Goal: Obtain resource: Obtain resource

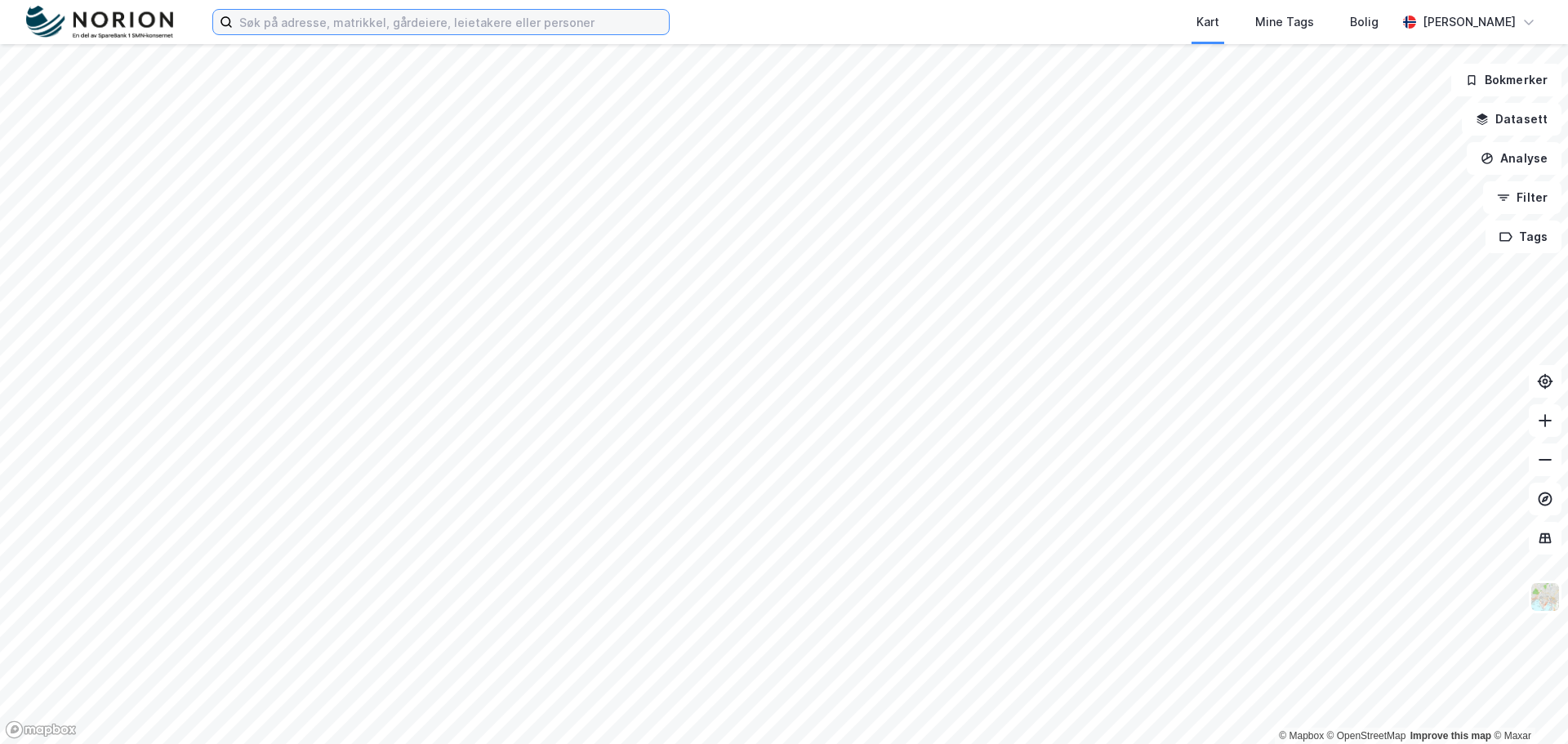
click at [289, 17] on input at bounding box center [451, 22] width 436 height 25
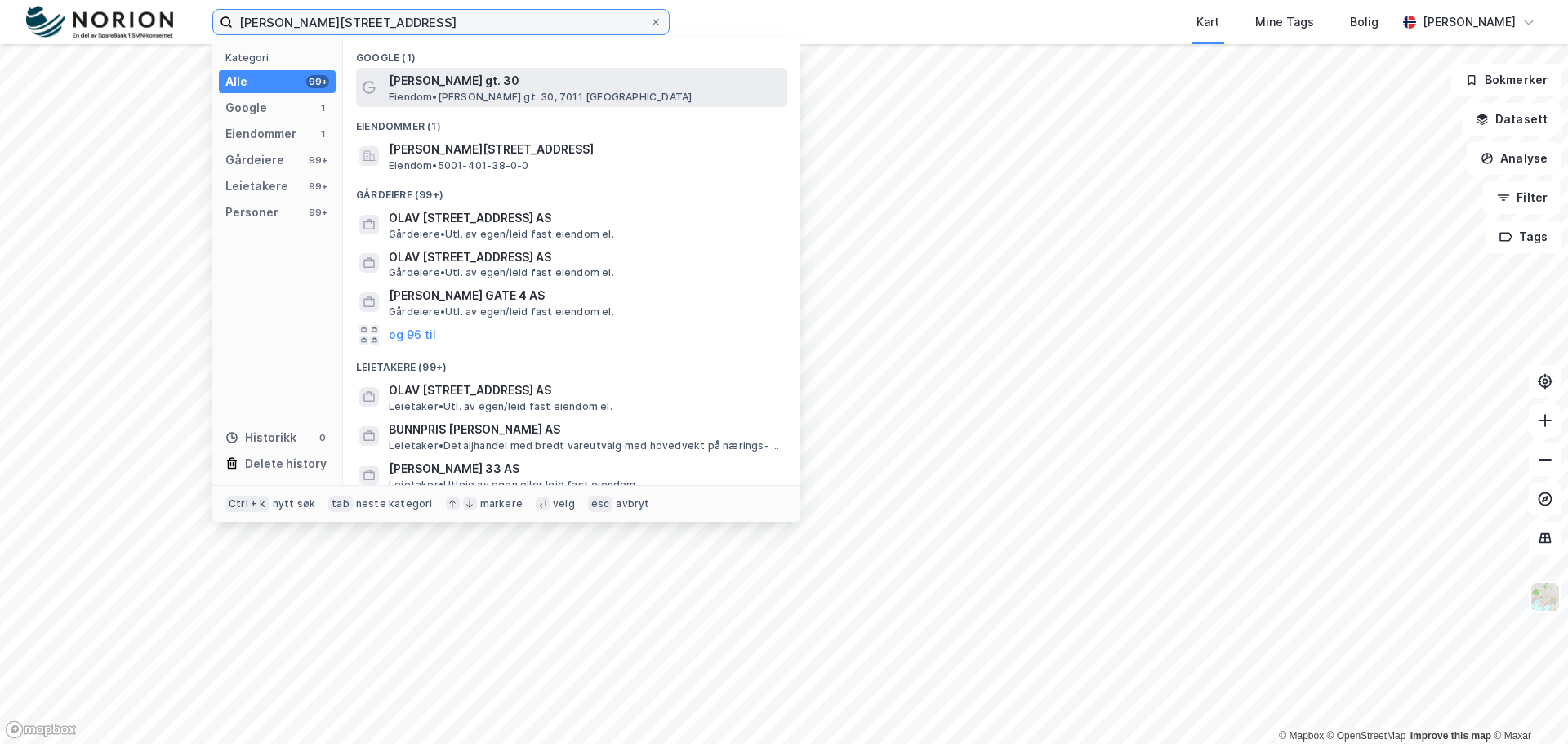
type input "[PERSON_NAME][STREET_ADDRESS]"
click at [426, 83] on span "[PERSON_NAME] gt. 30" at bounding box center [584, 81] width 392 height 20
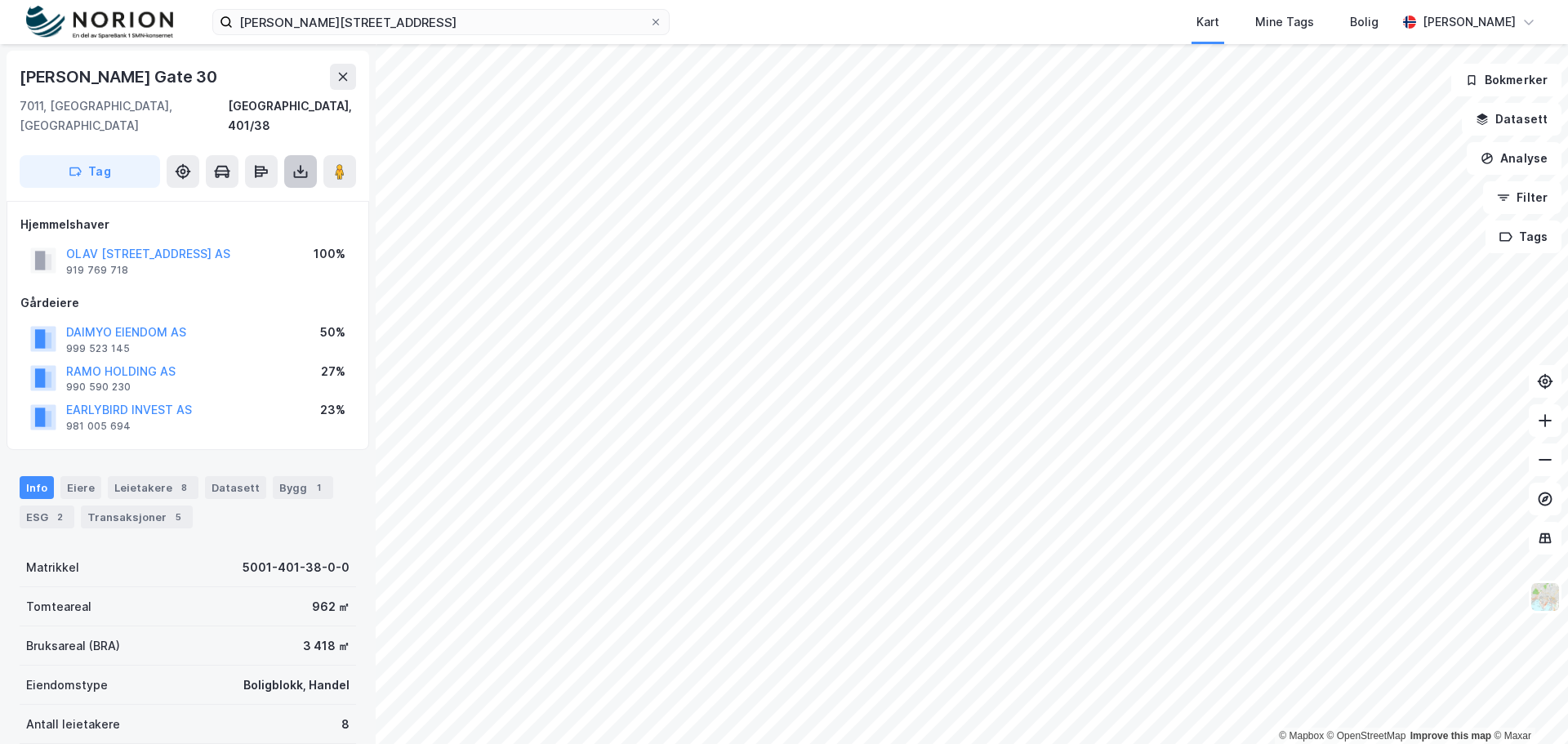
click at [301, 170] on icon at bounding box center [300, 172] width 7 height 4
click at [235, 197] on div "Last ned grunnbok" at bounding box center [220, 203] width 95 height 13
click at [236, 197] on div "Last ned grunnbok" at bounding box center [220, 203] width 95 height 13
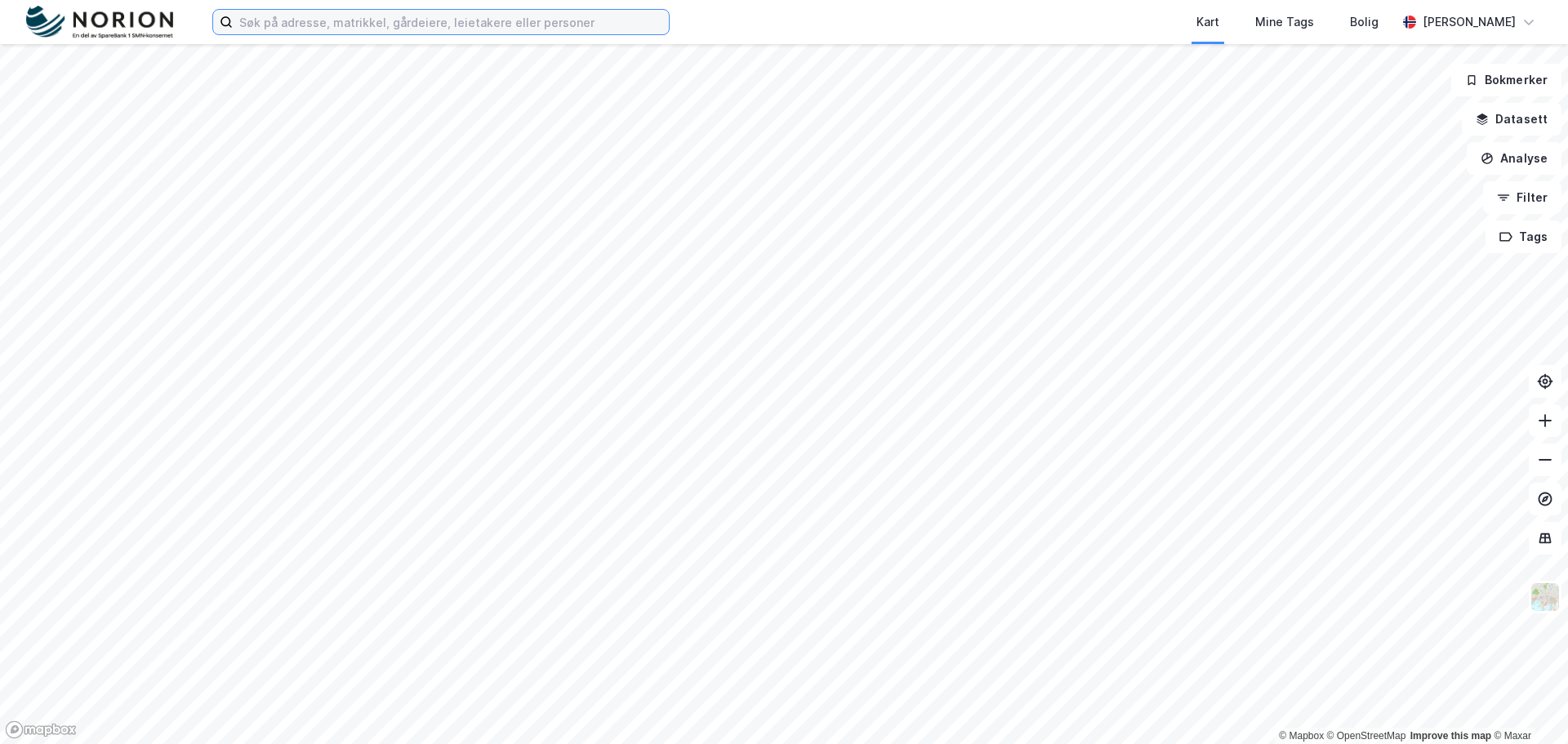
click at [402, 26] on input at bounding box center [451, 22] width 436 height 25
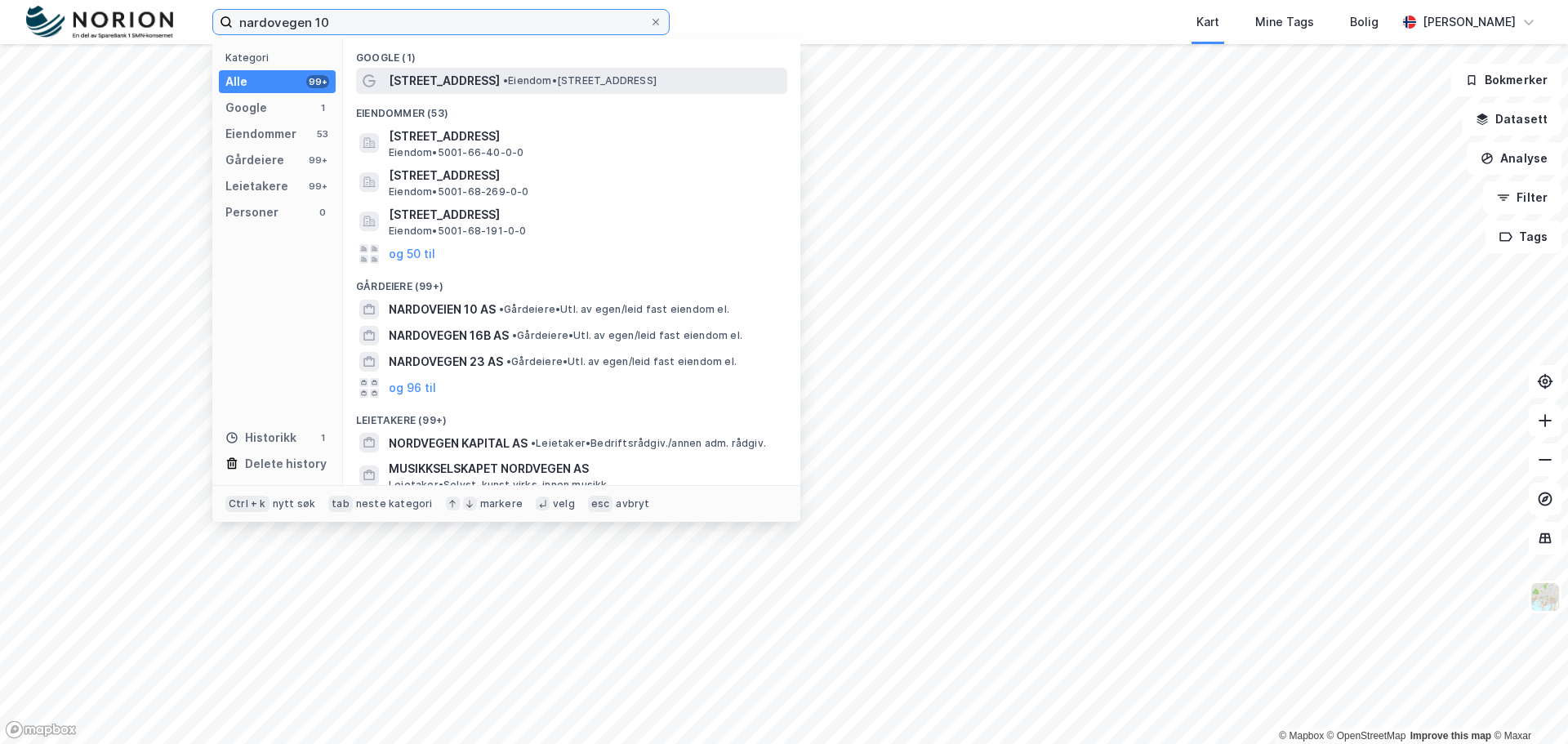
type input "nardovegen 10"
click at [503, 81] on span "•" at bounding box center [505, 80] width 5 height 12
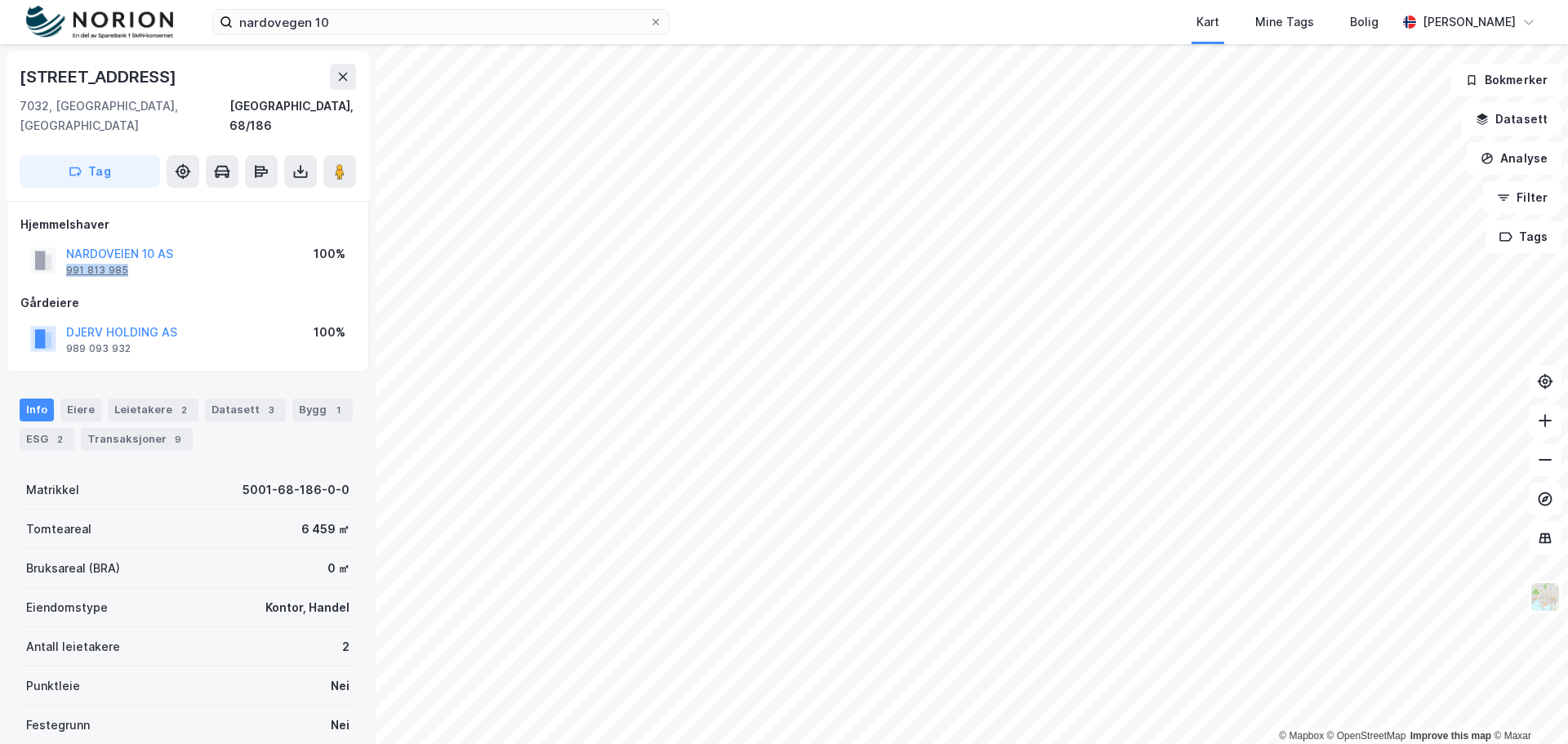
drag, startPoint x: 157, startPoint y: 252, endPoint x: 67, endPoint y: 255, distance: 90.0
click at [67, 255] on div "NARDOVEIEN 10 AS 991 813 985" at bounding box center [119, 260] width 107 height 33
copy div "991 813 985"
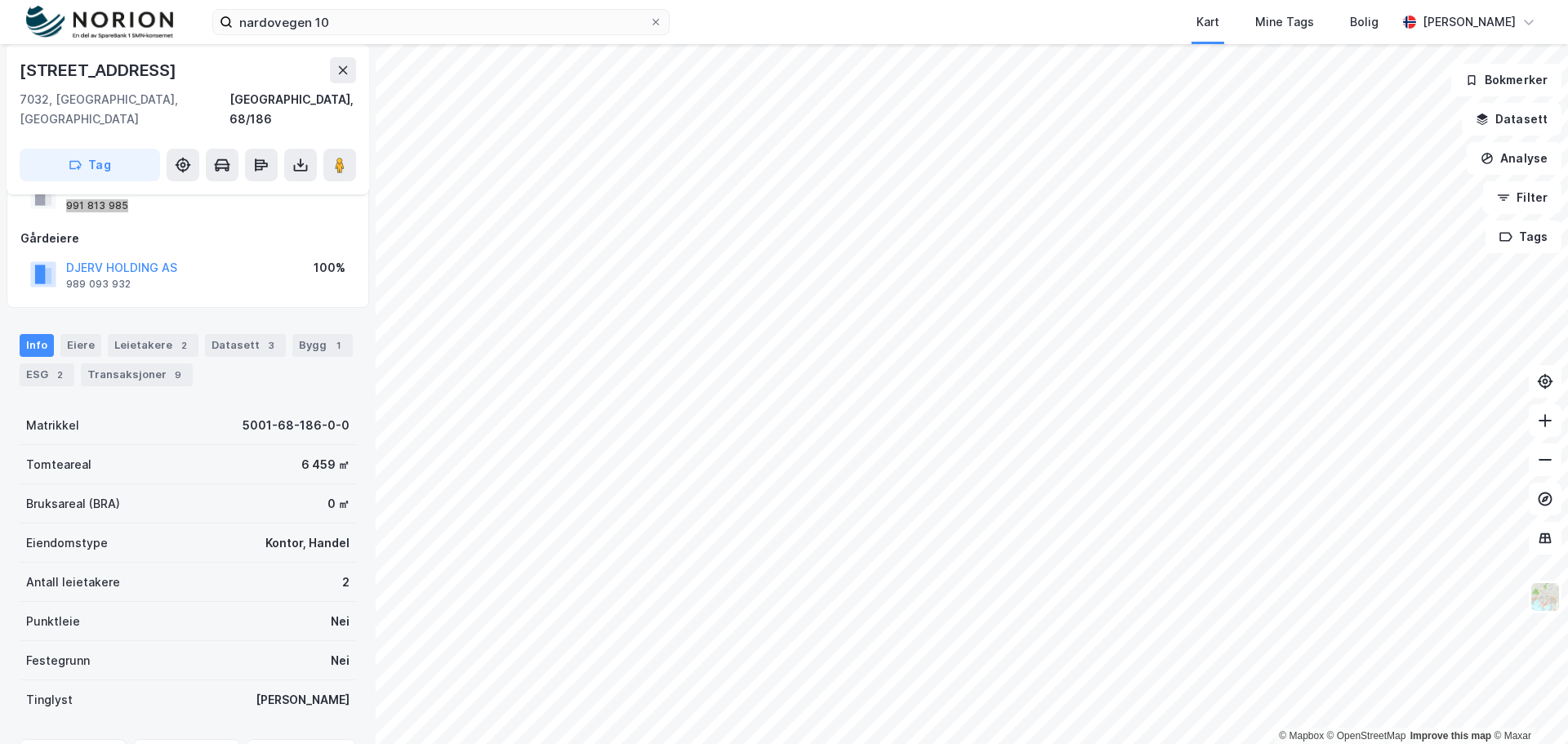
scroll to position [163, 0]
